Goal: Information Seeking & Learning: Understand process/instructions

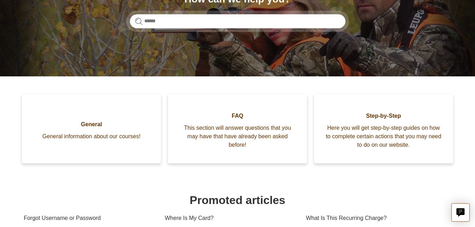
scroll to position [116, 0]
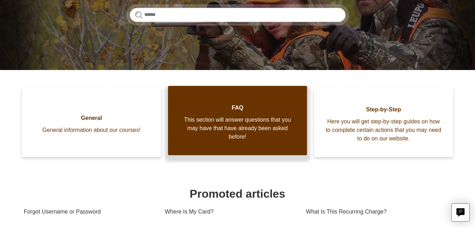
click at [241, 105] on span "FAQ" at bounding box center [238, 108] width 118 height 8
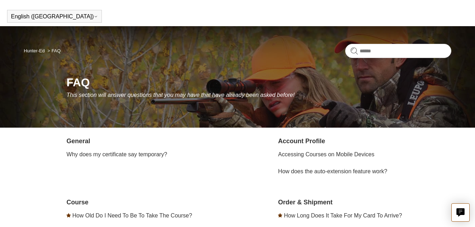
scroll to position [19, 0]
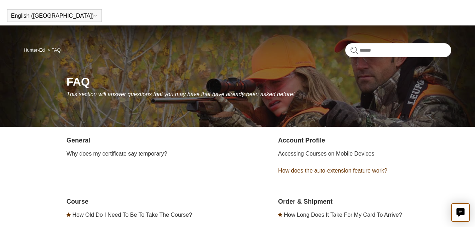
click at [347, 171] on link "How does the auto-extension feature work?" at bounding box center [332, 171] width 109 height 6
